Goal: Information Seeking & Learning: Check status

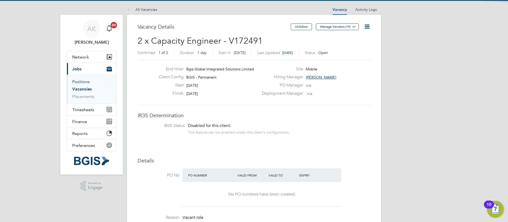
click at [84, 81] on link "Positions" at bounding box center [80, 81] width 17 height 5
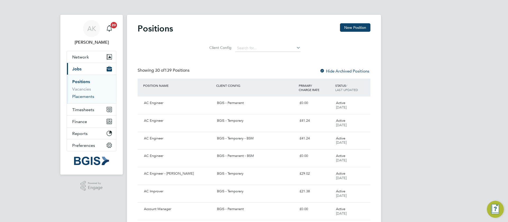
click at [85, 96] on link "Placements" at bounding box center [83, 96] width 22 height 5
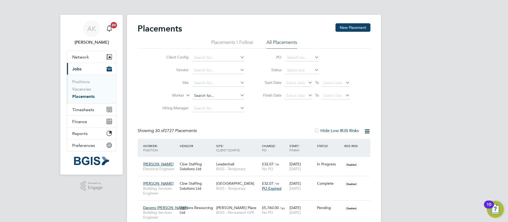
click at [209, 96] on input at bounding box center [218, 95] width 52 height 7
click at [222, 100] on li "[PERSON_NAME]" at bounding box center [218, 102] width 53 height 7
type input "[PERSON_NAME]"
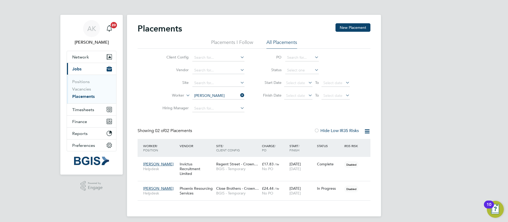
click at [239, 95] on icon at bounding box center [239, 94] width 0 height 7
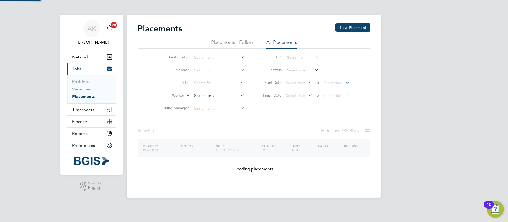
click at [224, 95] on input at bounding box center [218, 95] width 52 height 7
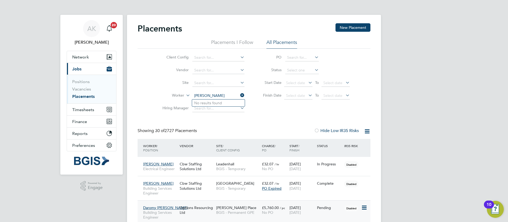
type input "[PERSON_NAME]"
click at [223, 103] on li "[PERSON_NAME]" at bounding box center [218, 102] width 53 height 7
type input "[PERSON_NAME]"
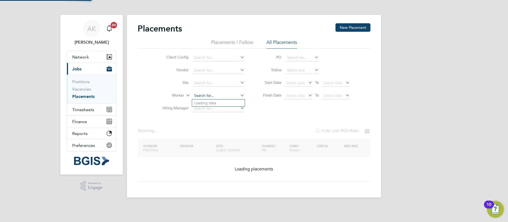
click at [222, 93] on input at bounding box center [218, 95] width 52 height 7
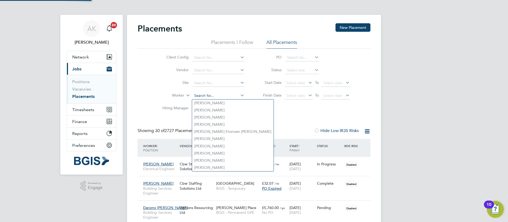
scroll to position [5, 25]
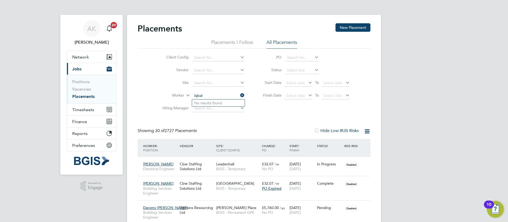
click at [219, 94] on input "iqbal" at bounding box center [218, 95] width 52 height 7
click at [211, 94] on input "iqbal" at bounding box center [218, 95] width 52 height 7
click at [217, 93] on input "Iqbal" at bounding box center [218, 95] width 52 height 7
type input "Iqbal"
click at [239, 95] on icon at bounding box center [239, 94] width 0 height 7
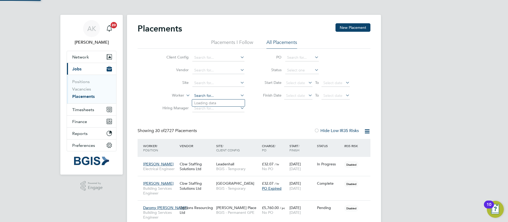
click at [207, 96] on input at bounding box center [218, 95] width 52 height 7
type input "ismail"
click at [239, 94] on icon at bounding box center [239, 94] width 0 height 7
click at [218, 97] on input at bounding box center [218, 95] width 52 height 7
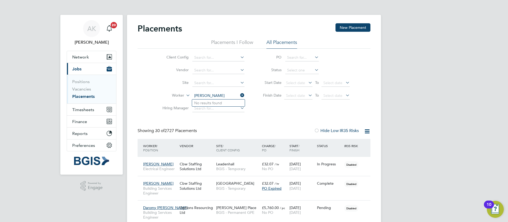
type input "[PERSON_NAME]"
drag, startPoint x: 211, startPoint y: 93, endPoint x: 209, endPoint y: 96, distance: 4.8
click at [209, 96] on li "Worker" at bounding box center [200, 95] width 99 height 13
click at [209, 93] on input at bounding box center [218, 95] width 52 height 7
type input "[PERSON_NAME]"
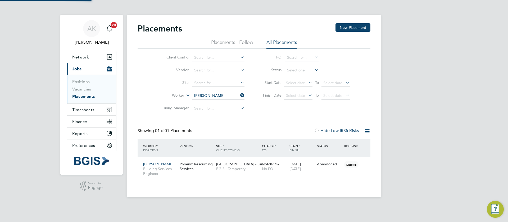
scroll to position [15, 46]
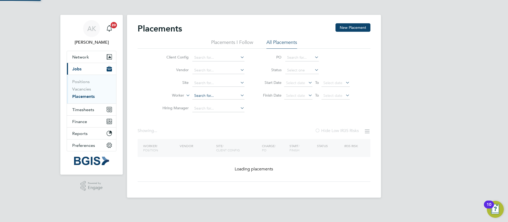
click at [227, 93] on input at bounding box center [218, 95] width 52 height 7
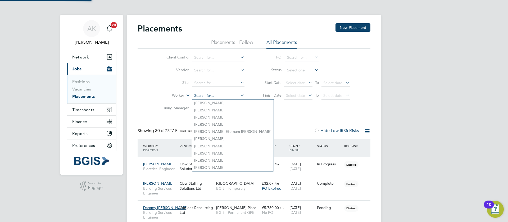
scroll to position [20, 37]
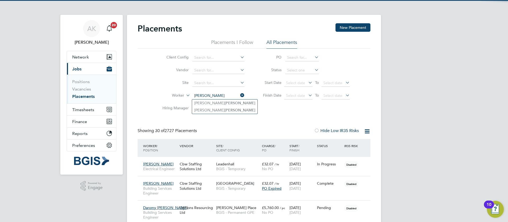
type input "[PERSON_NAME]"
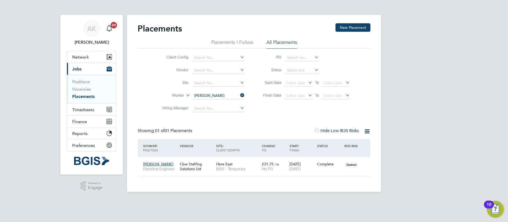
click at [240, 91] on li "Worker [PERSON_NAME]" at bounding box center [200, 95] width 99 height 13
click at [239, 92] on li "Worker [PERSON_NAME]" at bounding box center [200, 95] width 99 height 13
click at [239, 96] on icon at bounding box center [239, 94] width 0 height 7
